Goal: Task Accomplishment & Management: Use online tool/utility

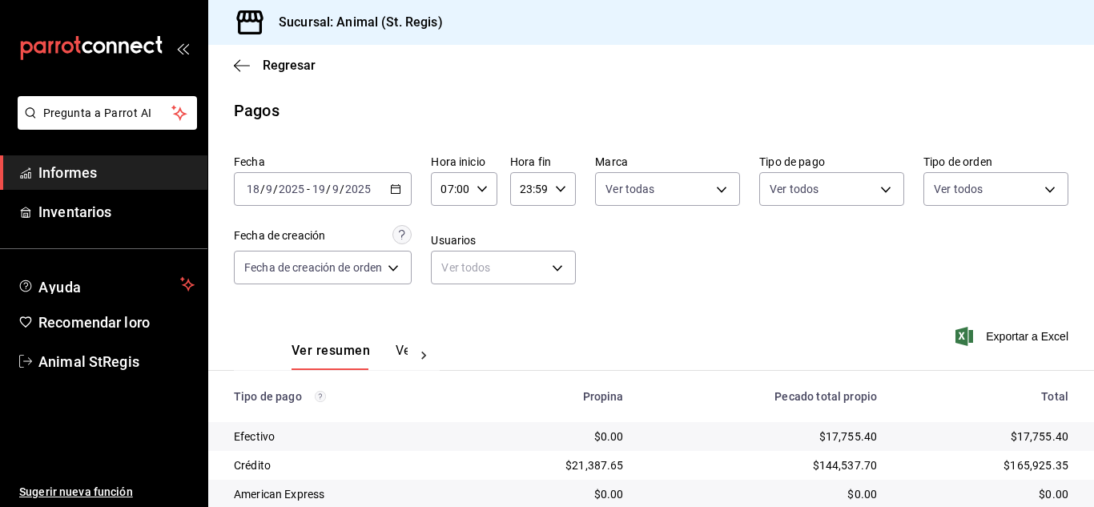
scroll to position [201, 0]
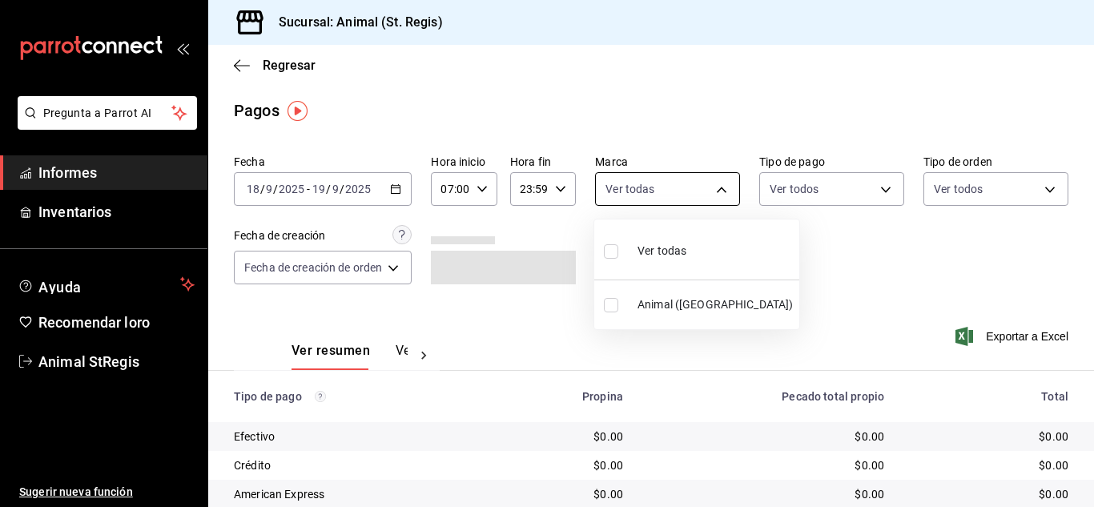
click at [676, 180] on body "Pregunta a Parrot AI Informes Inventarios Ayuda Recomendar loro Animal StRegis …" at bounding box center [547, 253] width 1094 height 507
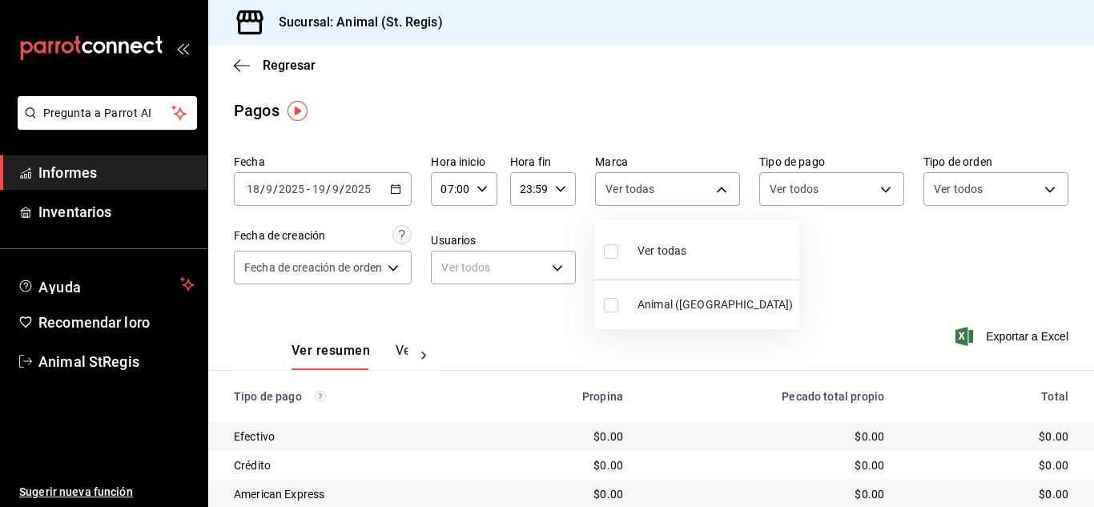
click at [605, 247] on input "checkbox" at bounding box center [611, 251] width 14 height 14
checkbox input "true"
type input "3f39fcdc-c8c4-4fff-883a-47b345d9391c"
checkbox input "true"
click at [760, 187] on div at bounding box center [547, 253] width 1094 height 507
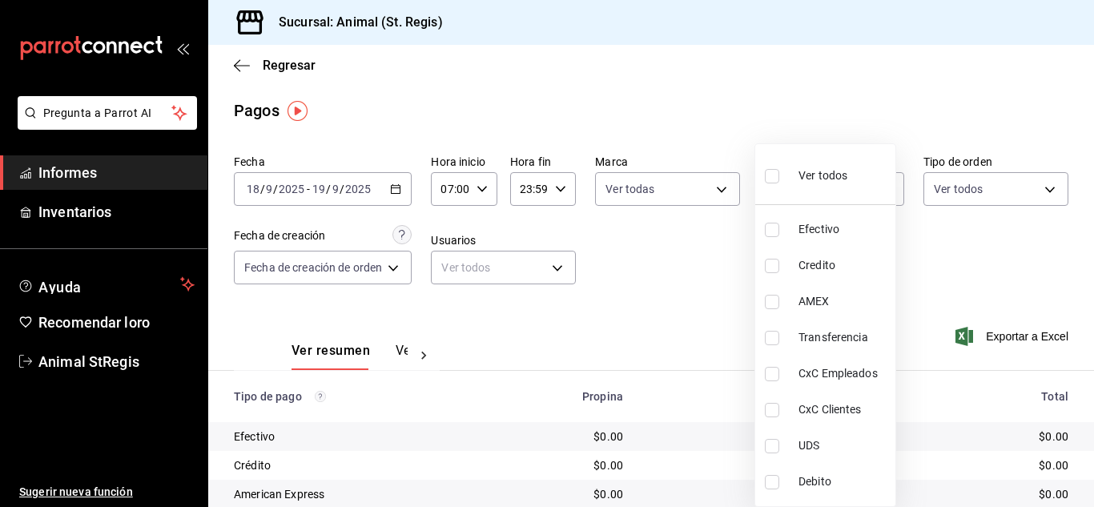
click at [771, 187] on body "Pregunta a Parrot AI Informes Inventarios Ayuda Recomendar loro Animal StRegis …" at bounding box center [547, 253] width 1094 height 507
click at [770, 167] on label at bounding box center [775, 175] width 21 height 23
click at [770, 169] on input "checkbox" at bounding box center [772, 176] width 14 height 14
checkbox input "false"
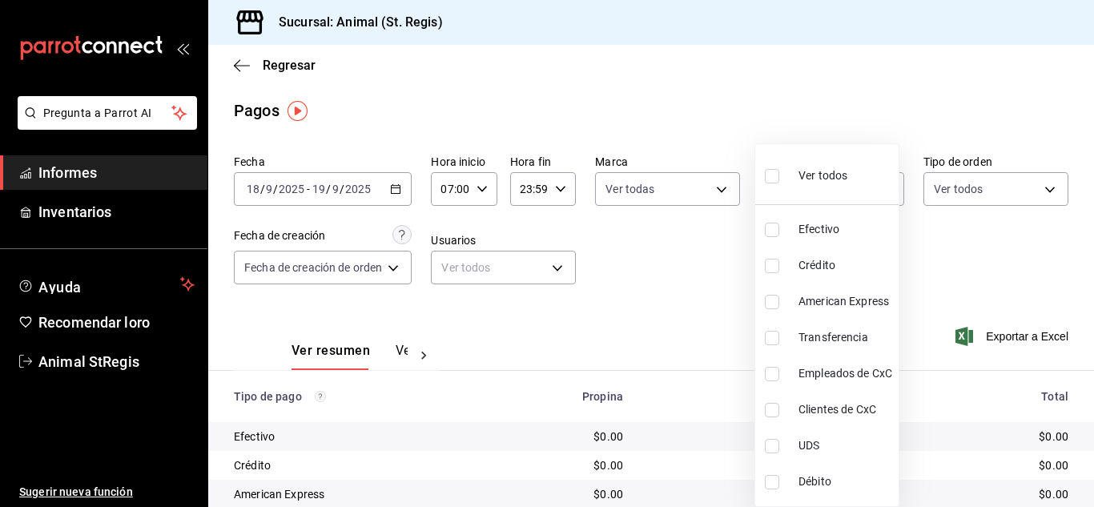
checkbox input "false"
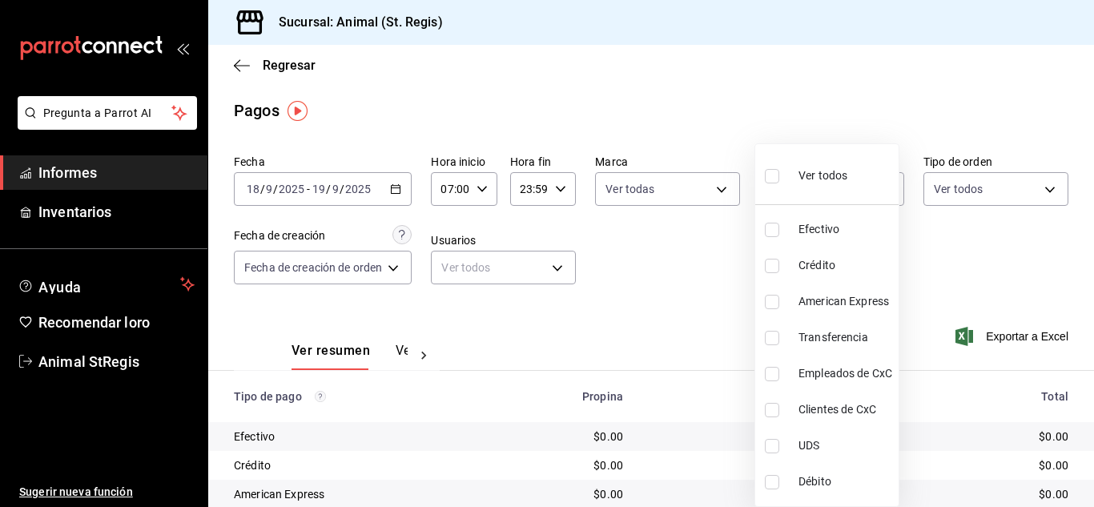
checkbox input "false"
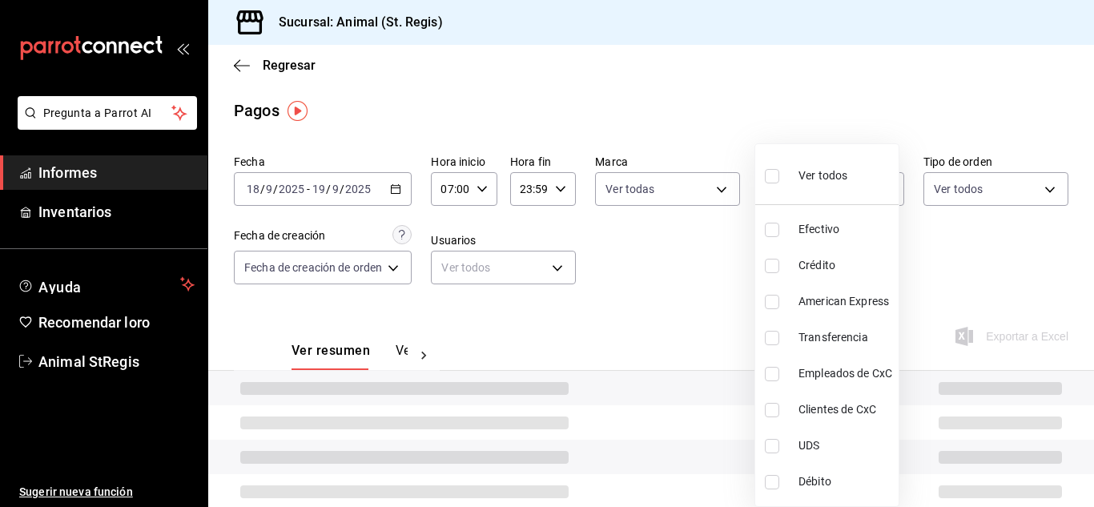
click at [768, 179] on input "checkbox" at bounding box center [772, 176] width 14 height 14
checkbox input "true"
type input "5a0f3365-d715-4940-adc4-656debb7822a,fc07b02b-84a7-4dba-9bff-98bba82b1290,ff2b0…"
checkbox input "true"
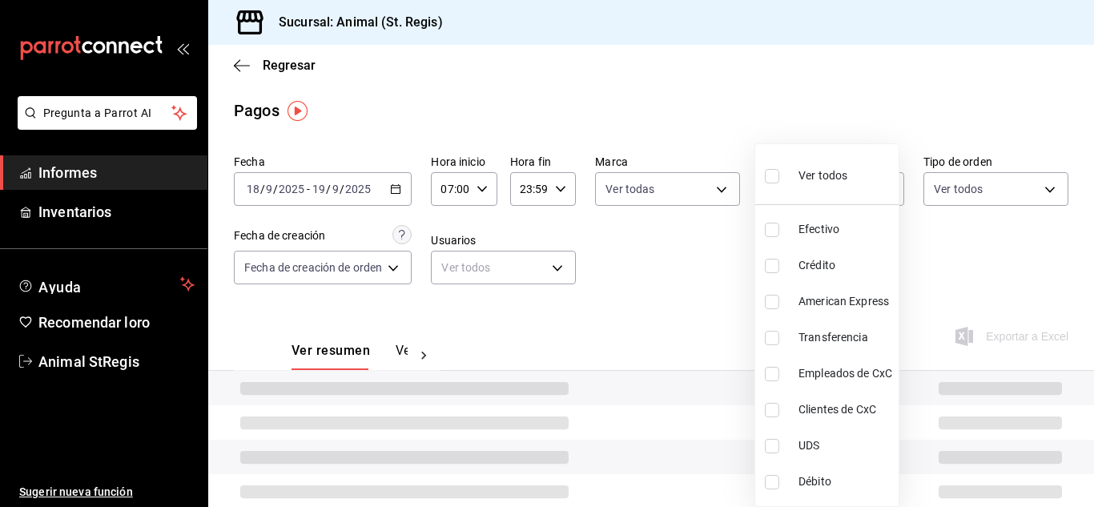
checkbox input "true"
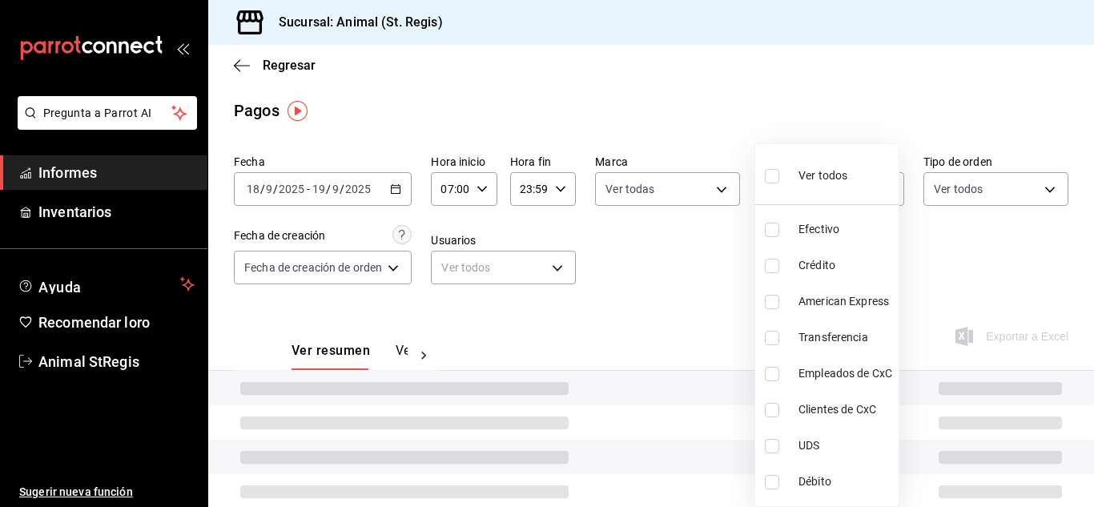
checkbox input "true"
click at [785, 64] on div at bounding box center [547, 253] width 1094 height 507
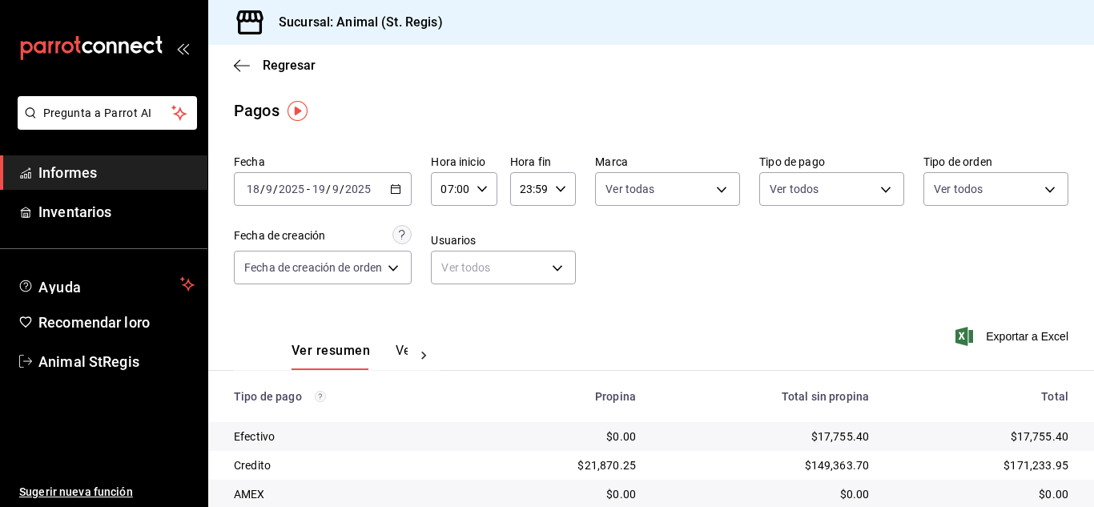
click at [865, 146] on div "Ver todos Efectivo Crédito American Express Transferencia Empleados de CxC Clie…" at bounding box center [547, 253] width 1094 height 507
click at [877, 95] on main "Regresar Pagos Fecha [DATE] [DATE] - [DATE] [DATE] Hora inicio 07:00 Hora inici…" at bounding box center [650, 376] width 885 height 662
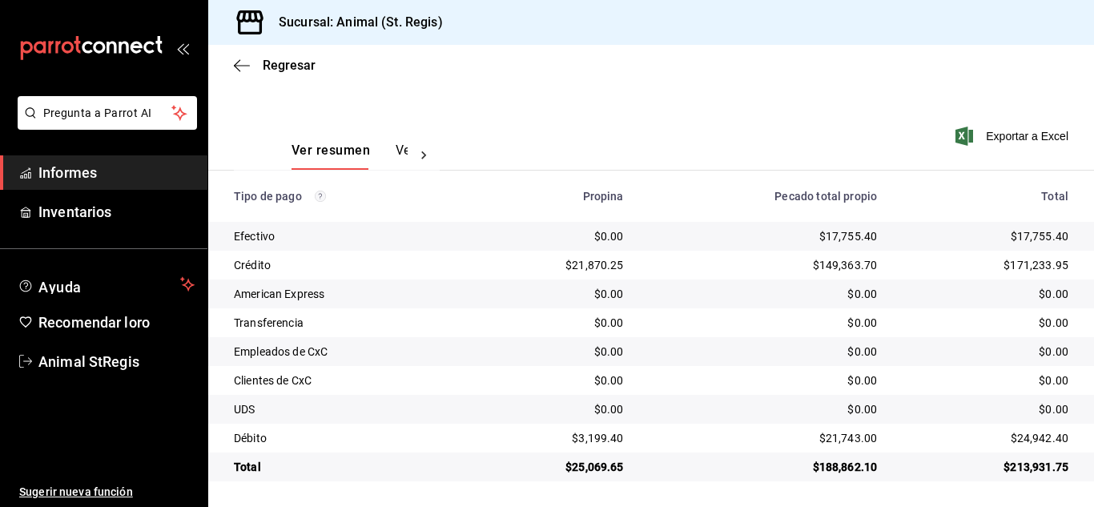
scroll to position [169, 0]
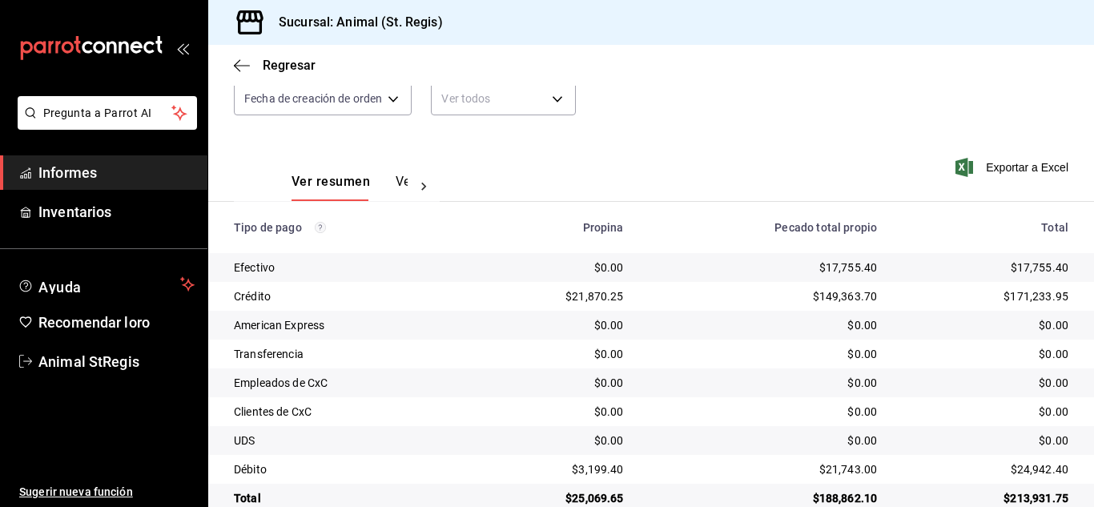
click at [740, 98] on div "Fecha [DATE] [DATE] - [DATE] [DATE] Hora inicio 07:00 Hora inicio Hora fin 23:5…" at bounding box center [651, 56] width 834 height 155
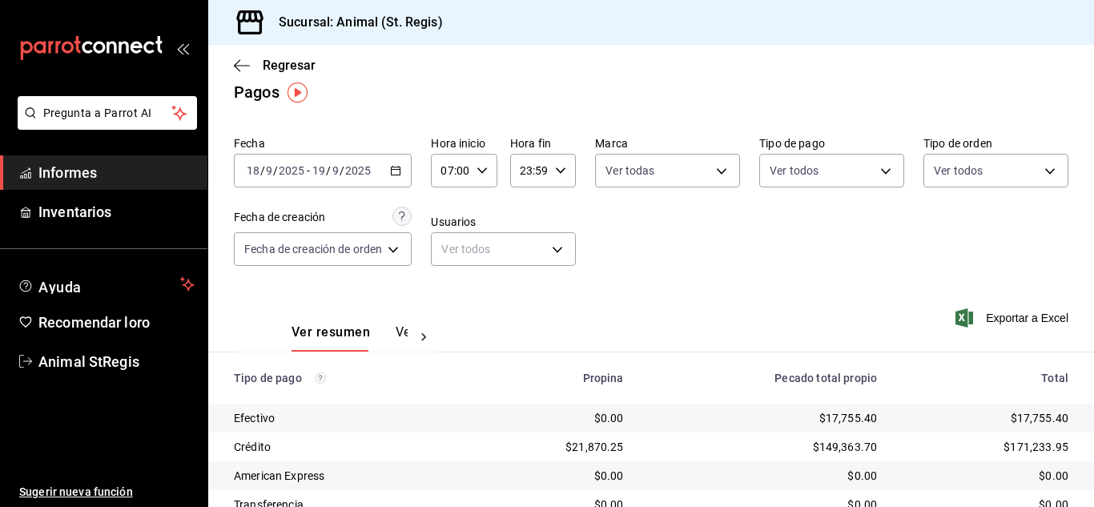
scroll to position [13, 0]
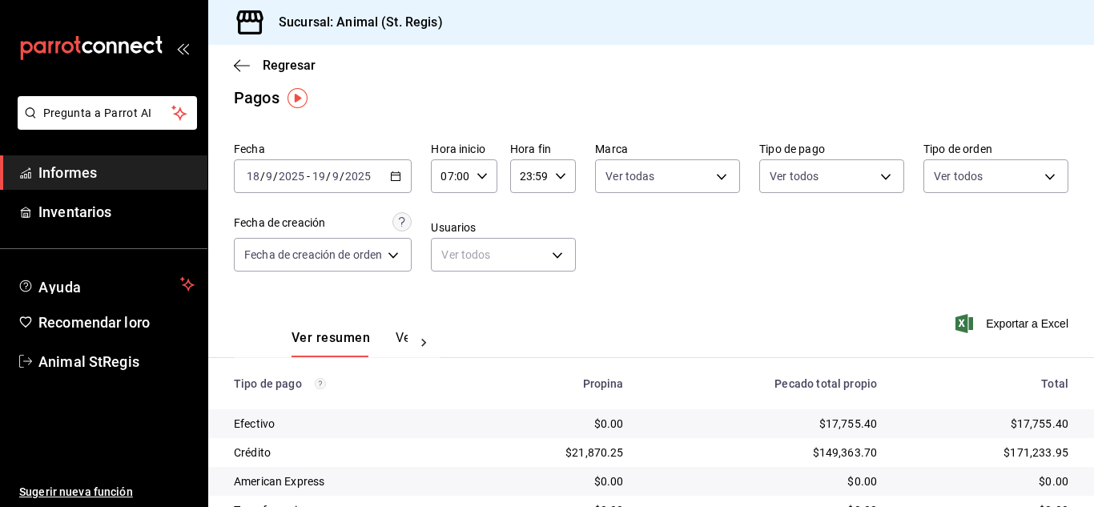
click at [853, 278] on div "Fecha [DATE] [DATE] - [DATE] [DATE] Hora inicio 07:00 Hora inicio Hora fin 23:5…" at bounding box center [651, 212] width 834 height 155
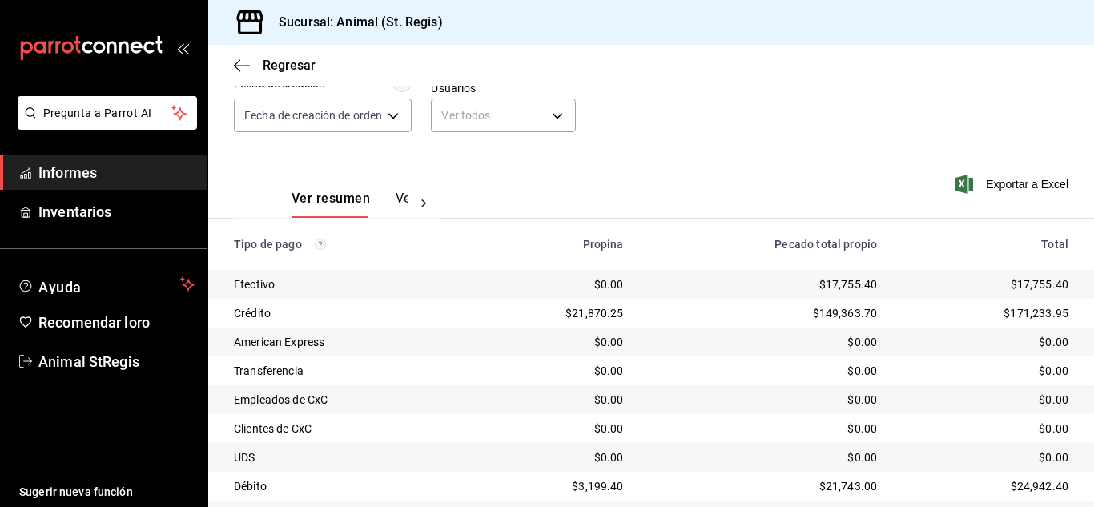
scroll to position [201, 0]
